Goal: Information Seeking & Learning: Understand process/instructions

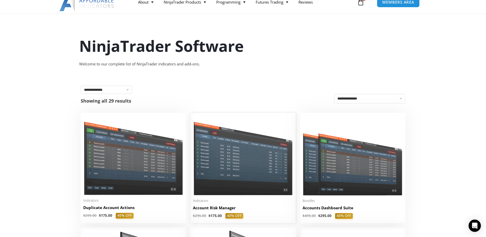
scroll to position [77, 0]
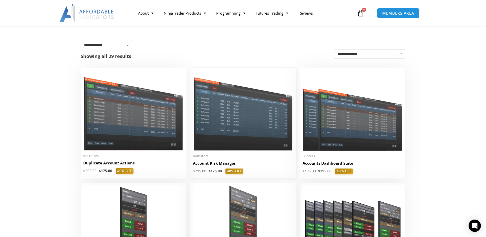
click at [233, 101] on img at bounding box center [243, 111] width 100 height 80
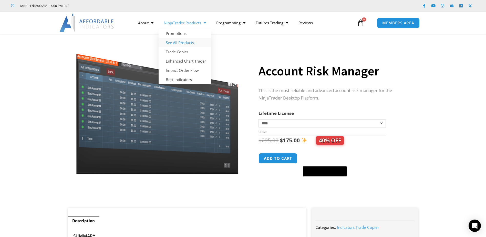
click at [191, 44] on link "See All Products" at bounding box center [184, 42] width 52 height 9
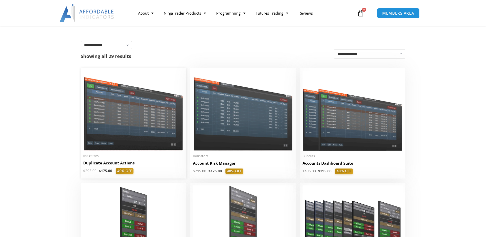
click at [149, 106] on img at bounding box center [133, 111] width 100 height 80
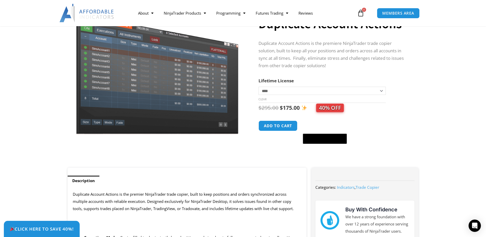
scroll to position [205, 0]
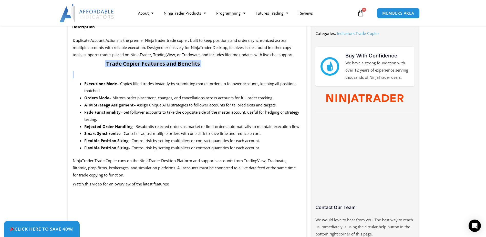
drag, startPoint x: 104, startPoint y: 67, endPoint x: 235, endPoint y: 70, distance: 131.1
drag, startPoint x: 235, startPoint y: 70, endPoint x: 232, endPoint y: 109, distance: 39.0
click at [232, 109] on li "Fade Functionality – Set follower accounts to take the opposite side of the mas…" at bounding box center [192, 116] width 217 height 14
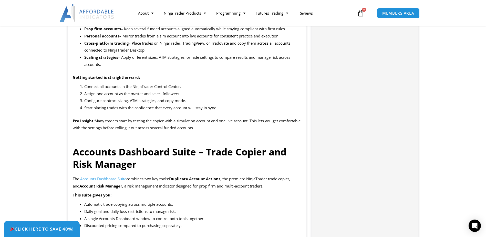
scroll to position [461, 0]
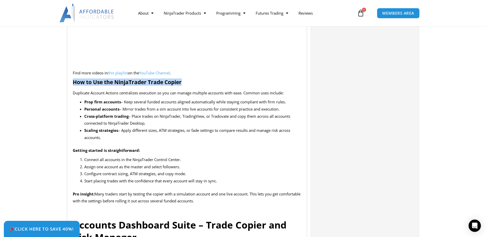
drag, startPoint x: 203, startPoint y: 91, endPoint x: 42, endPoint y: 88, distance: 160.8
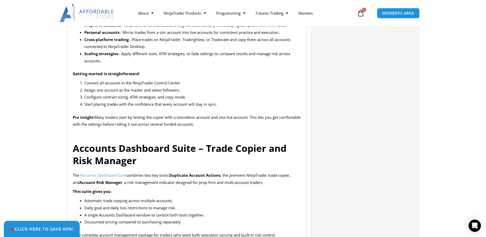
scroll to position [538, 0]
drag, startPoint x: 199, startPoint y: 141, endPoint x: 80, endPoint y: 141, distance: 118.8
click at [80, 136] on h2 "Related NinjaTrader Indicators and Bundles" at bounding box center [187, 133] width 229 height 7
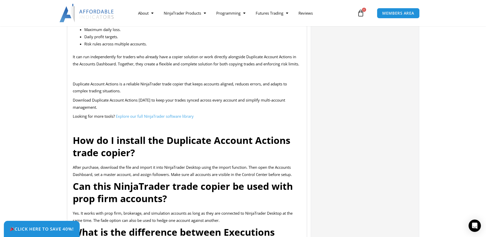
scroll to position [794, 0]
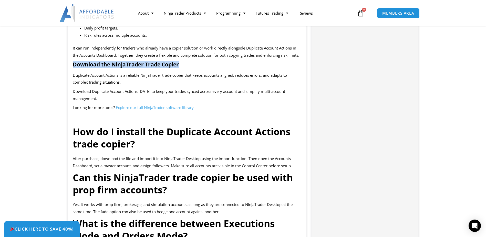
drag, startPoint x: 237, startPoint y: 73, endPoint x: 250, endPoint y: 74, distance: 12.8
click at [250, 74] on div "Duplicate Account Actions is the premier NinjaTrader trade copier, built to kee…" at bounding box center [187, 80] width 239 height 1275
drag, startPoint x: 80, startPoint y: 136, endPoint x: 219, endPoint y: 127, distance: 139.5
click at [219, 127] on div "Duplicate Account Actions is the premier NinjaTrader trade copier, built to kee…" at bounding box center [187, 80] width 239 height 1275
click at [96, 120] on strong "NinjaTrader Trade Copier FAQ" at bounding box center [113, 116] width 80 height 7
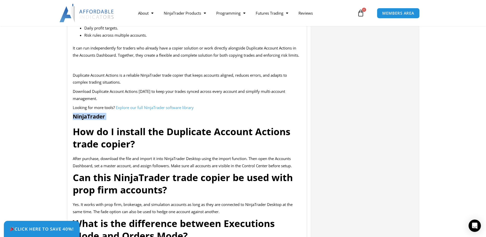
click at [96, 120] on strong "NinjaTrader Trade Copier FAQ" at bounding box center [113, 116] width 80 height 7
drag, startPoint x: 96, startPoint y: 130, endPoint x: 170, endPoint y: 161, distance: 80.6
click at [170, 150] on h3 "How do I install the Duplicate Account Actions trade copier?" at bounding box center [187, 137] width 229 height 25
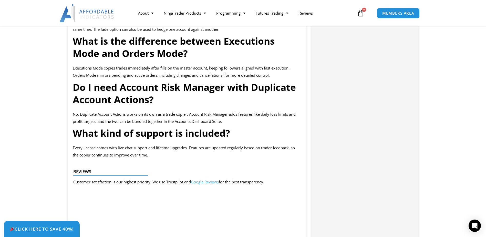
scroll to position [1024, 0]
